Goal: Task Accomplishment & Management: Use online tool/utility

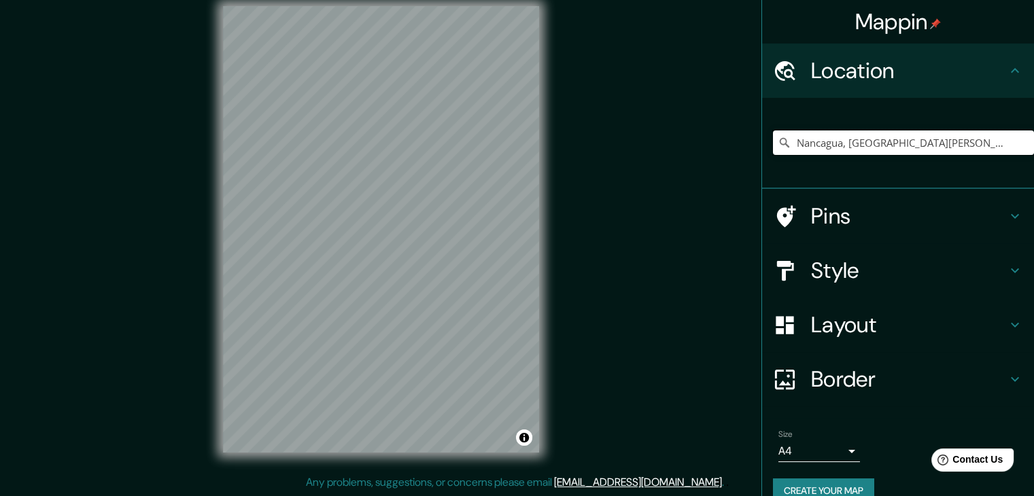
click at [839, 144] on input "Nancagua, Región de O'Higgins, Chile" at bounding box center [903, 143] width 261 height 24
click at [974, 143] on input "Nancagua, Región de O'Higgins, Chile" at bounding box center [903, 143] width 261 height 24
